Goal: Information Seeking & Learning: Learn about a topic

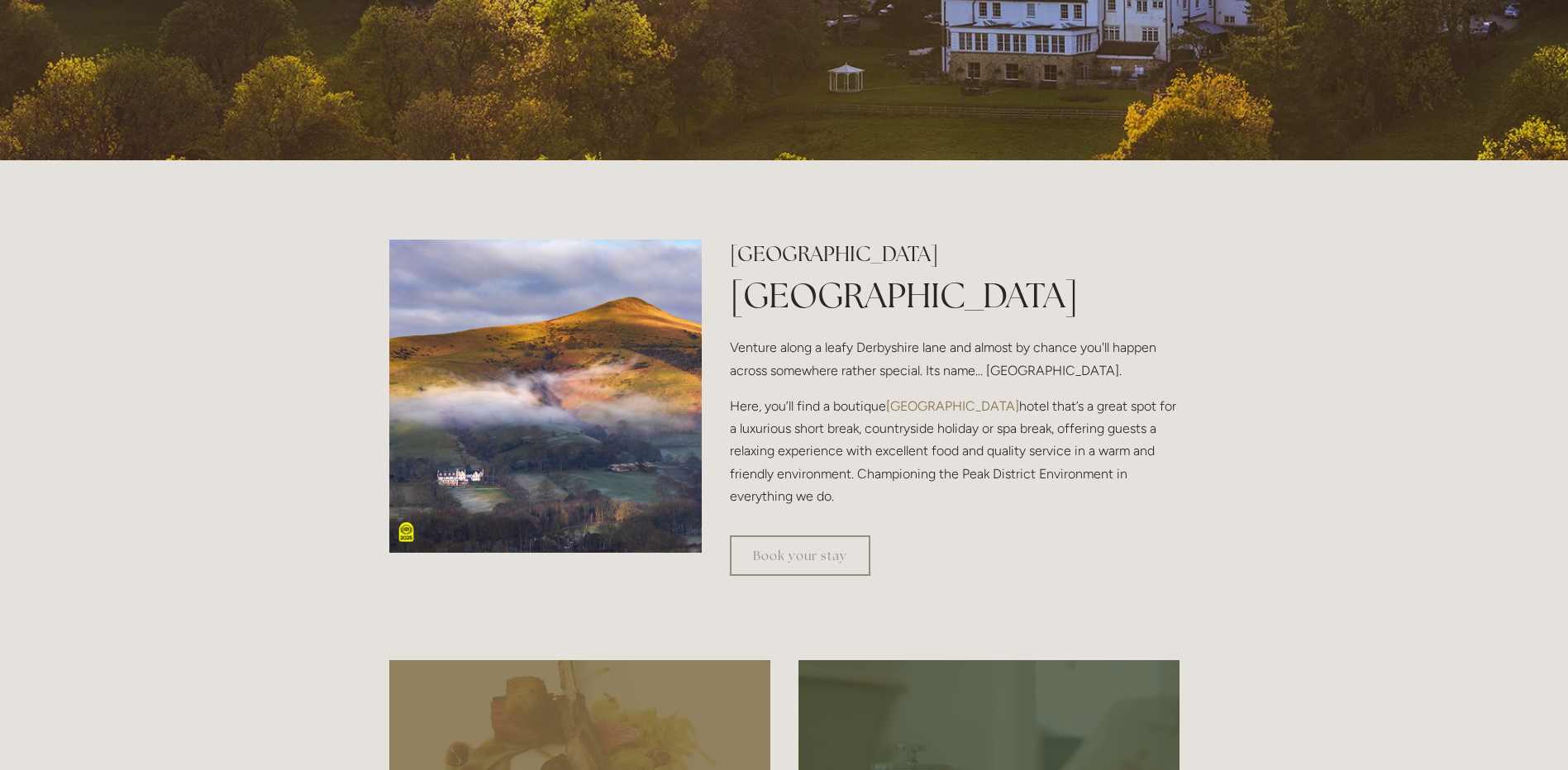
scroll to position [496, 0]
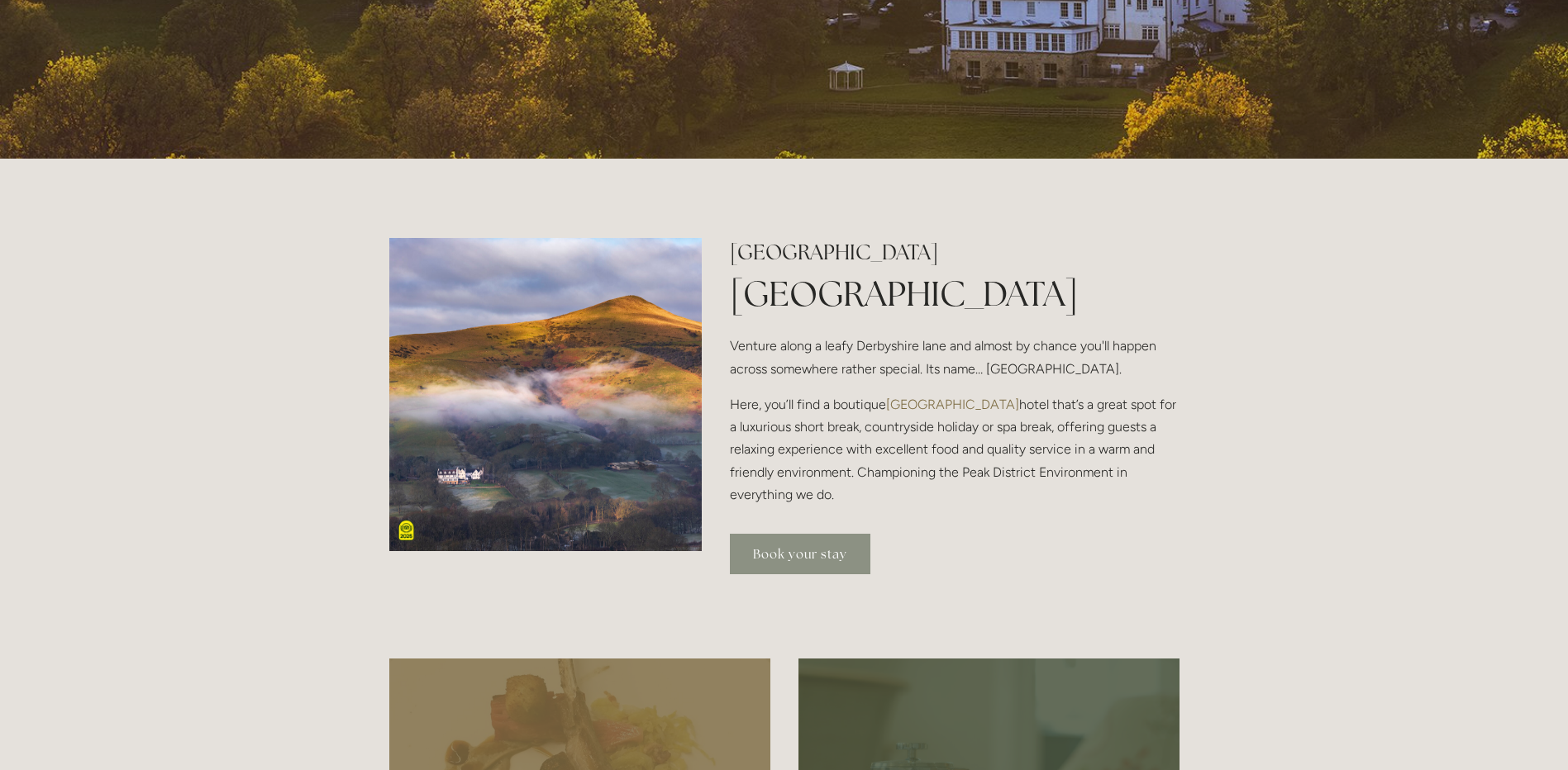
click at [797, 553] on link "Book your stay" at bounding box center [800, 553] width 140 height 40
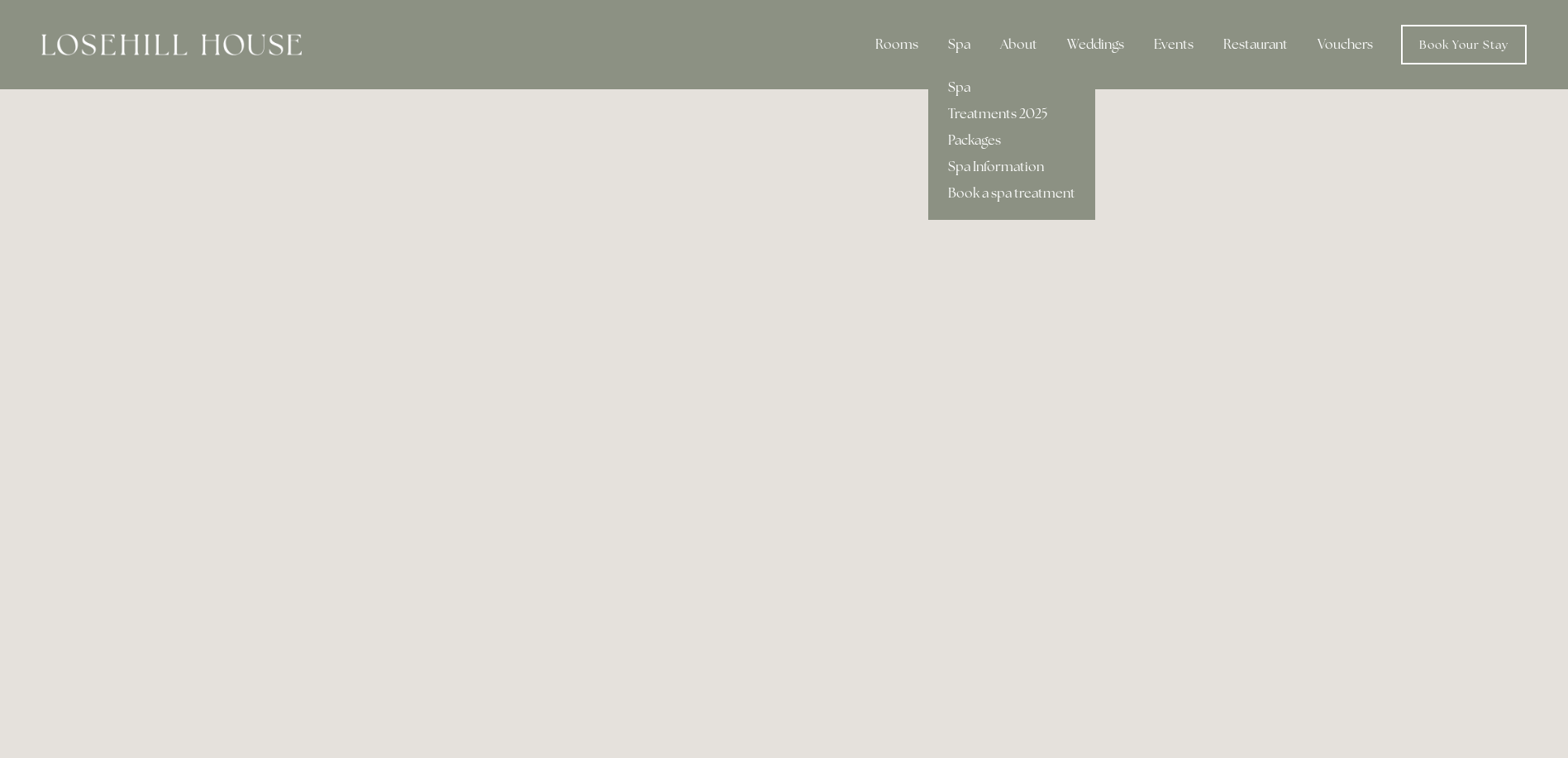
click at [956, 82] on link "Spa" at bounding box center [1012, 88] width 167 height 26
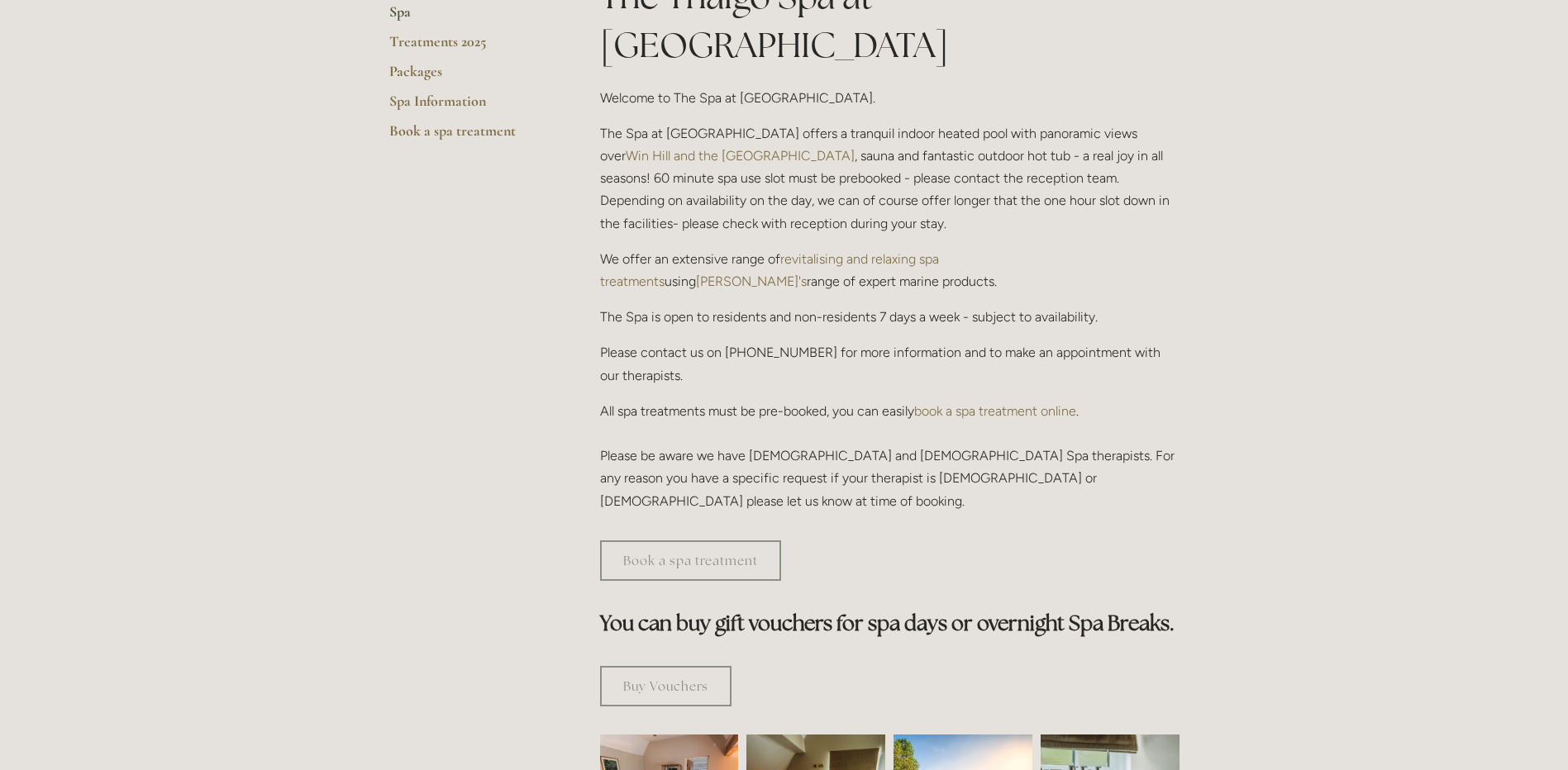
scroll to position [413, 0]
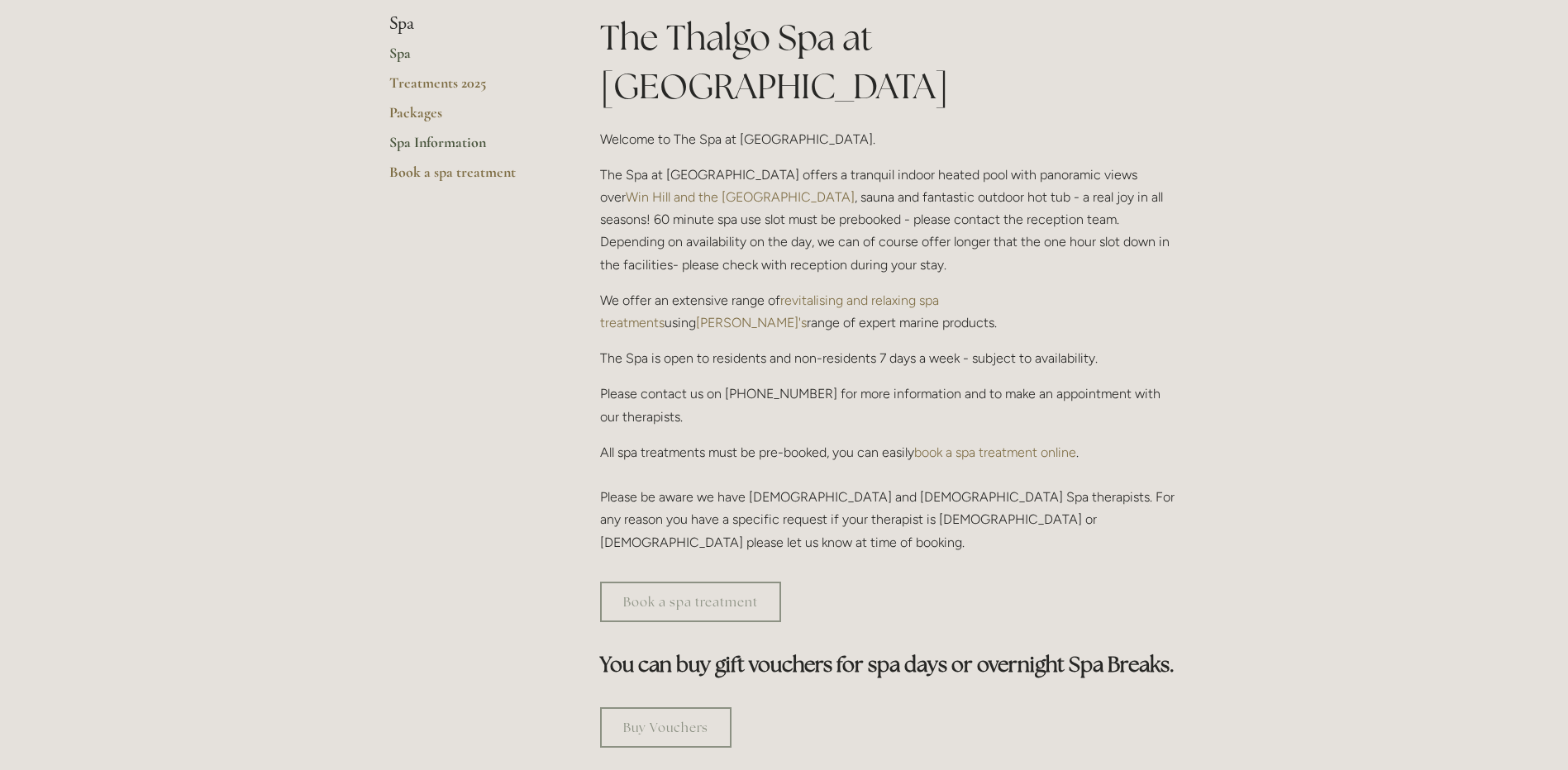
click at [462, 139] on link "Spa Information" at bounding box center [468, 148] width 158 height 30
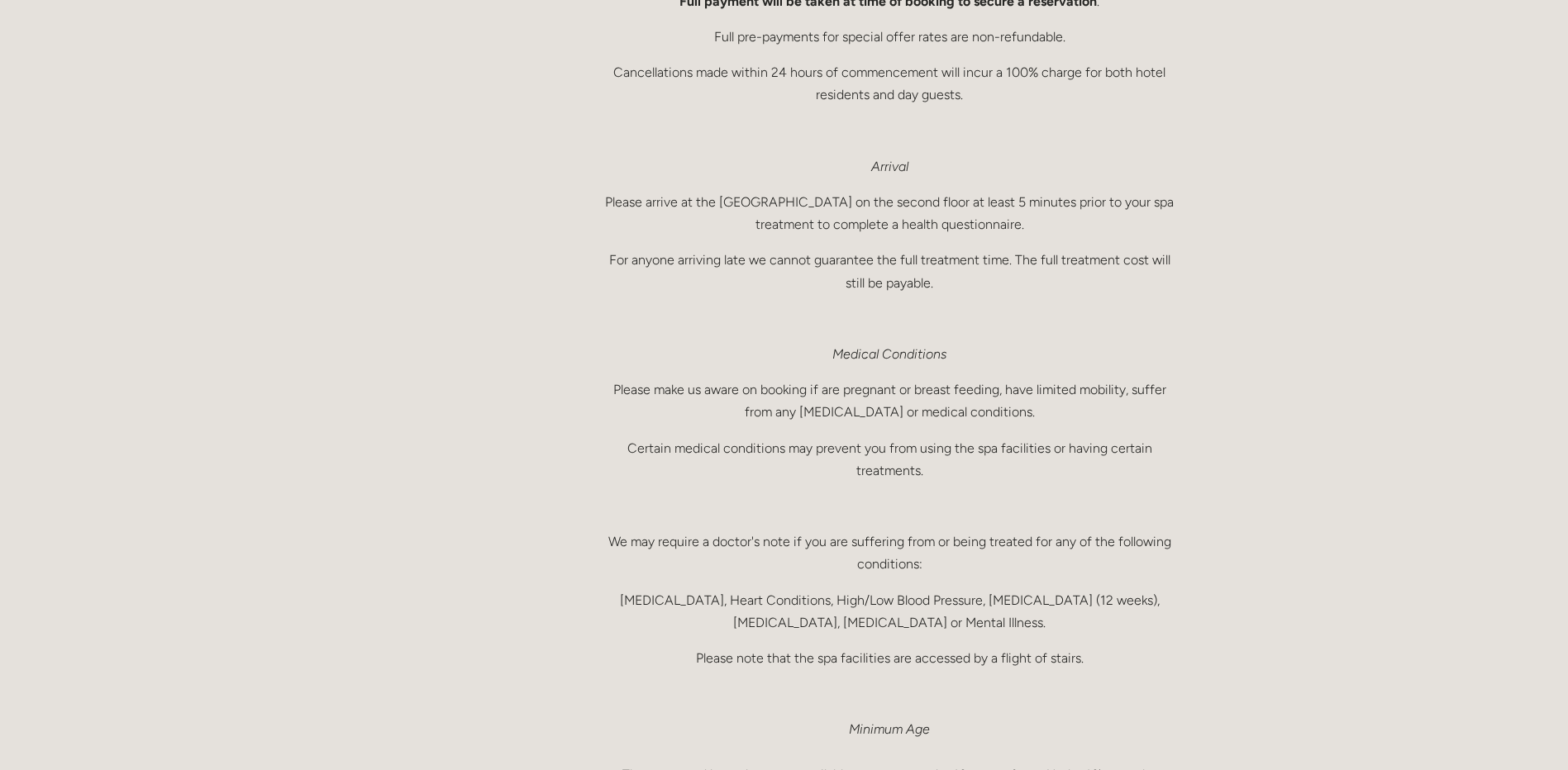
scroll to position [744, 0]
